Goal: Use online tool/utility: Use online tool/utility

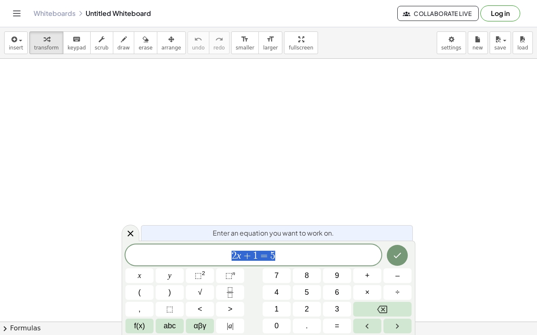
click at [314, 259] on span "2 x + 1 = 5" at bounding box center [254, 256] width 256 height 12
click at [298, 295] on button "5" at bounding box center [307, 292] width 28 height 15
click at [304, 314] on button "2" at bounding box center [307, 309] width 28 height 15
click at [309, 313] on button "2" at bounding box center [307, 309] width 28 height 15
click at [234, 332] on button "| a |" at bounding box center [230, 326] width 28 height 15
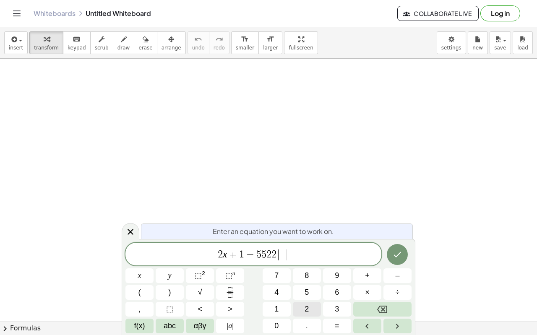
click at [300, 303] on button "2" at bounding box center [307, 309] width 28 height 15
click at [301, 301] on div "2 x + 1 = 5 5 2 2 | 2 ​ | x y ⬚ 2 ⬚ n 7 8 9 + – ( ) √ 4 5 6 × ÷ , ⬚ < > 1 2 3 f…" at bounding box center [269, 288] width 286 height 91
click at [304, 307] on div "2 x + 1 = 5 5 2 2 | 2 | x y ⬚ 2 ⬚ n 7 8 9 + – ( ) √ 4 5 6 × ÷ , ⬚ < > 1 2 3 f(x…" at bounding box center [269, 288] width 286 height 91
click at [331, 326] on button "=" at bounding box center [337, 326] width 28 height 15
click at [394, 254] on icon "Done" at bounding box center [398, 255] width 10 height 10
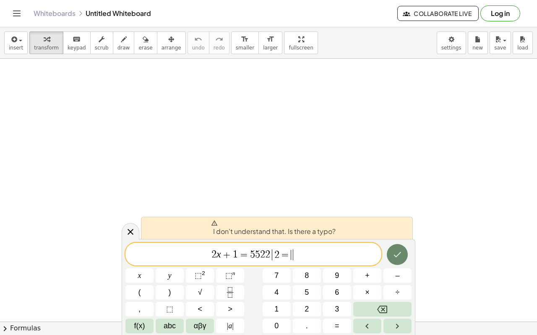
click at [396, 251] on icon "Done" at bounding box center [398, 255] width 10 height 10
click at [393, 251] on icon "Done" at bounding box center [398, 255] width 10 height 10
click at [387, 248] on div at bounding box center [398, 255] width 28 height 24
click at [131, 236] on icon at bounding box center [131, 232] width 10 height 10
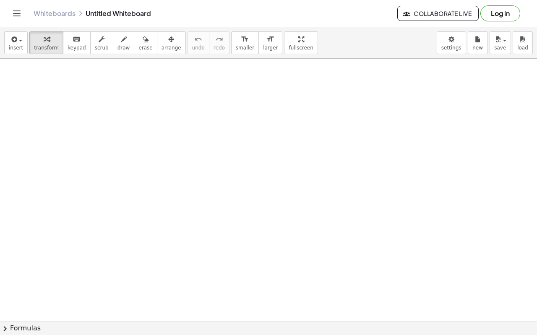
drag, startPoint x: 104, startPoint y: 113, endPoint x: 30, endPoint y: 110, distance: 74.0
click at [118, 43] on div "button" at bounding box center [124, 39] width 13 height 10
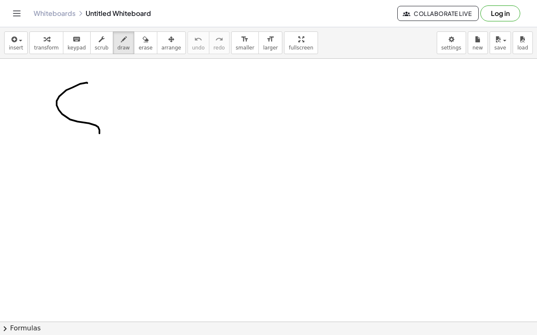
drag, startPoint x: 87, startPoint y: 83, endPoint x: 9, endPoint y: 107, distance: 81.9
click at [20, 38] on div "button" at bounding box center [16, 39] width 14 height 10
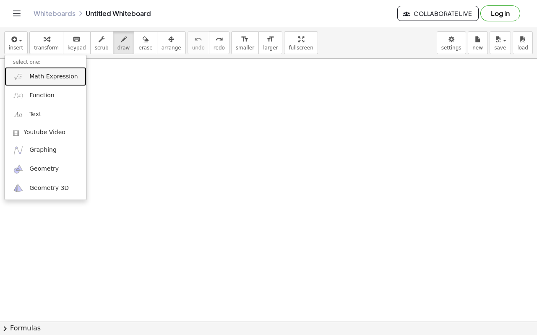
click at [31, 76] on span "Math Expression" at bounding box center [53, 77] width 48 height 8
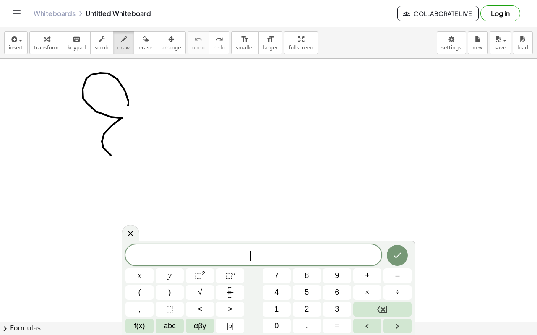
drag, startPoint x: 128, startPoint y: 106, endPoint x: 218, endPoint y: 147, distance: 99.4
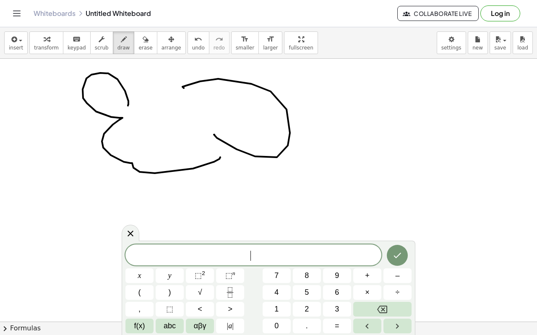
drag, startPoint x: 183, startPoint y: 88, endPoint x: 272, endPoint y: 152, distance: 109.1
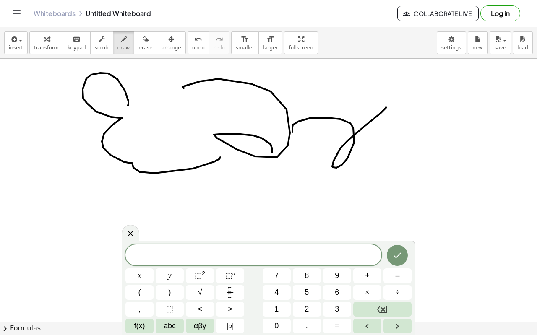
drag, startPoint x: 351, startPoint y: 123, endPoint x: 385, endPoint y: 129, distance: 35.3
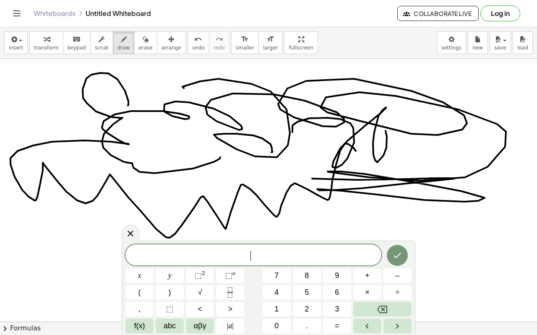
drag, startPoint x: 330, startPoint y: 198, endPoint x: 271, endPoint y: 180, distance: 61.9
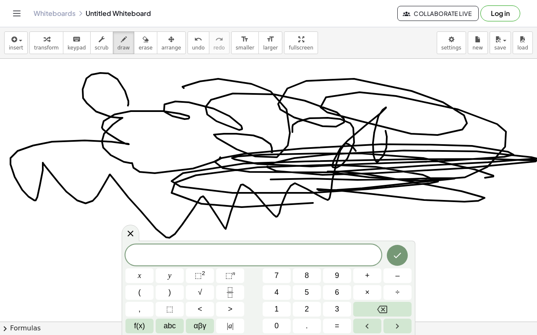
drag, startPoint x: 424, startPoint y: 158, endPoint x: 224, endPoint y: 163, distance: 199.9
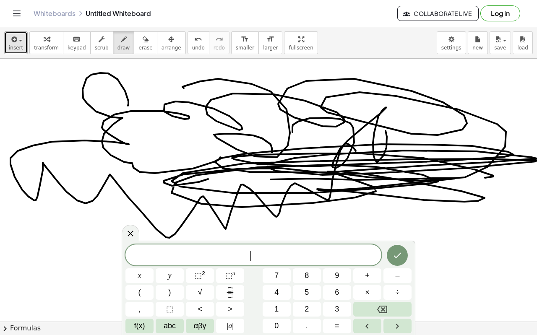
click at [10, 52] on button "insert" at bounding box center [16, 42] width 24 height 23
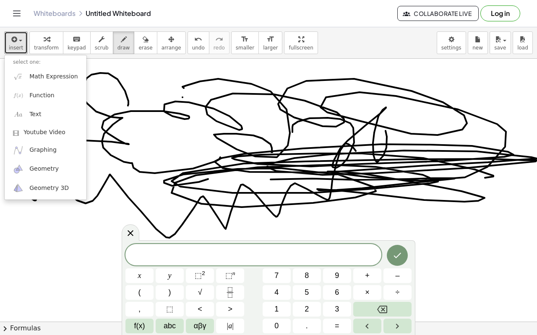
drag, startPoint x: 183, startPoint y: 97, endPoint x: 152, endPoint y: 92, distance: 31.5
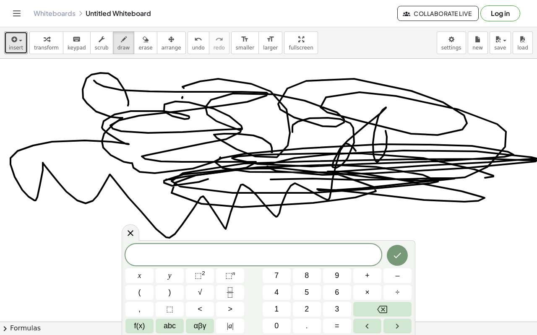
drag, startPoint x: 94, startPoint y: 81, endPoint x: 170, endPoint y: 180, distance: 125.2
drag, startPoint x: 237, startPoint y: 192, endPoint x: 193, endPoint y: 225, distance: 54.8
click at [135, 233] on icon at bounding box center [131, 233] width 10 height 10
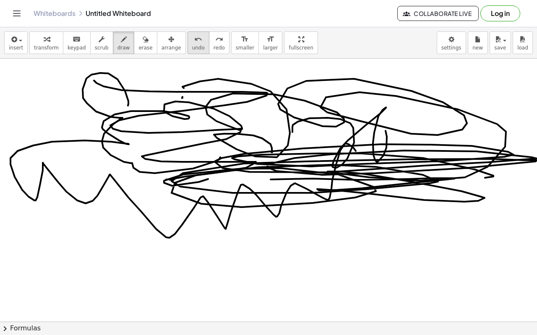
click at [194, 42] on icon "undo" at bounding box center [198, 39] width 8 height 10
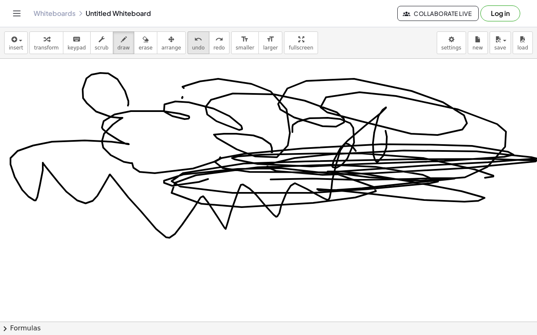
click at [194, 42] on icon "undo" at bounding box center [198, 39] width 8 height 10
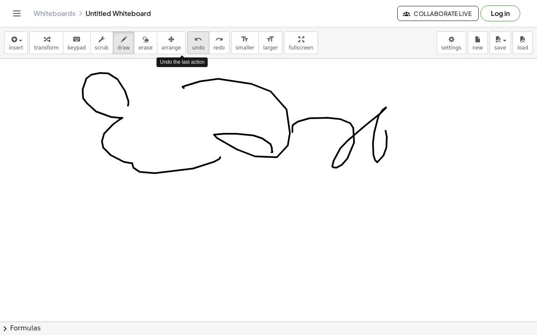
click at [194, 42] on icon "undo" at bounding box center [198, 39] width 8 height 10
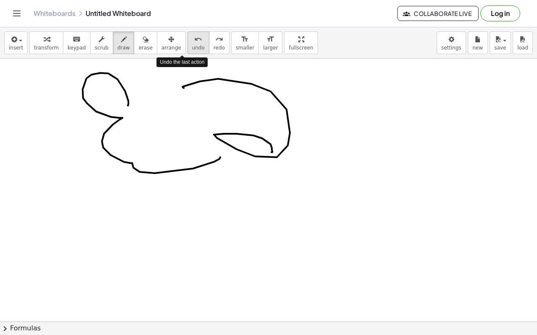
click at [194, 42] on icon "undo" at bounding box center [198, 39] width 8 height 10
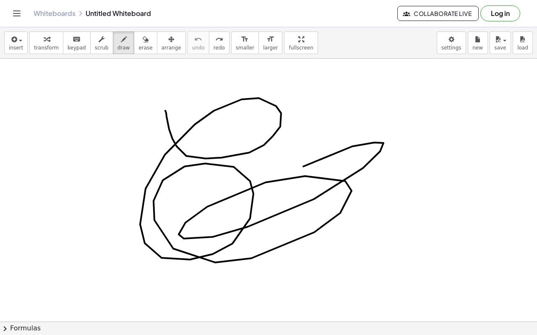
drag, startPoint x: 165, startPoint y: 111, endPoint x: 236, endPoint y: 109, distance: 70.1
